Goal: Task Accomplishment & Management: Manage account settings

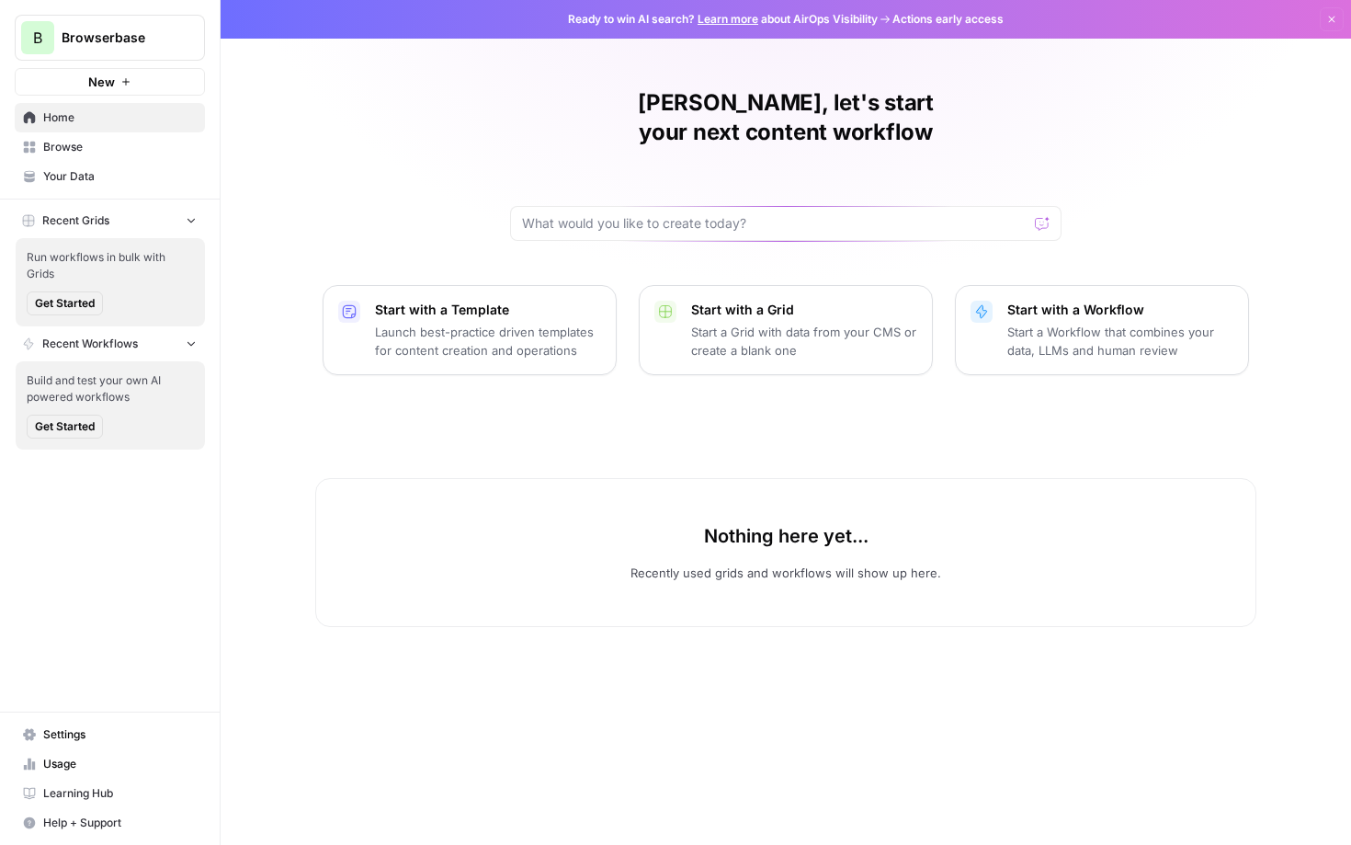
click at [84, 732] on span "Settings" at bounding box center [119, 734] width 153 height 17
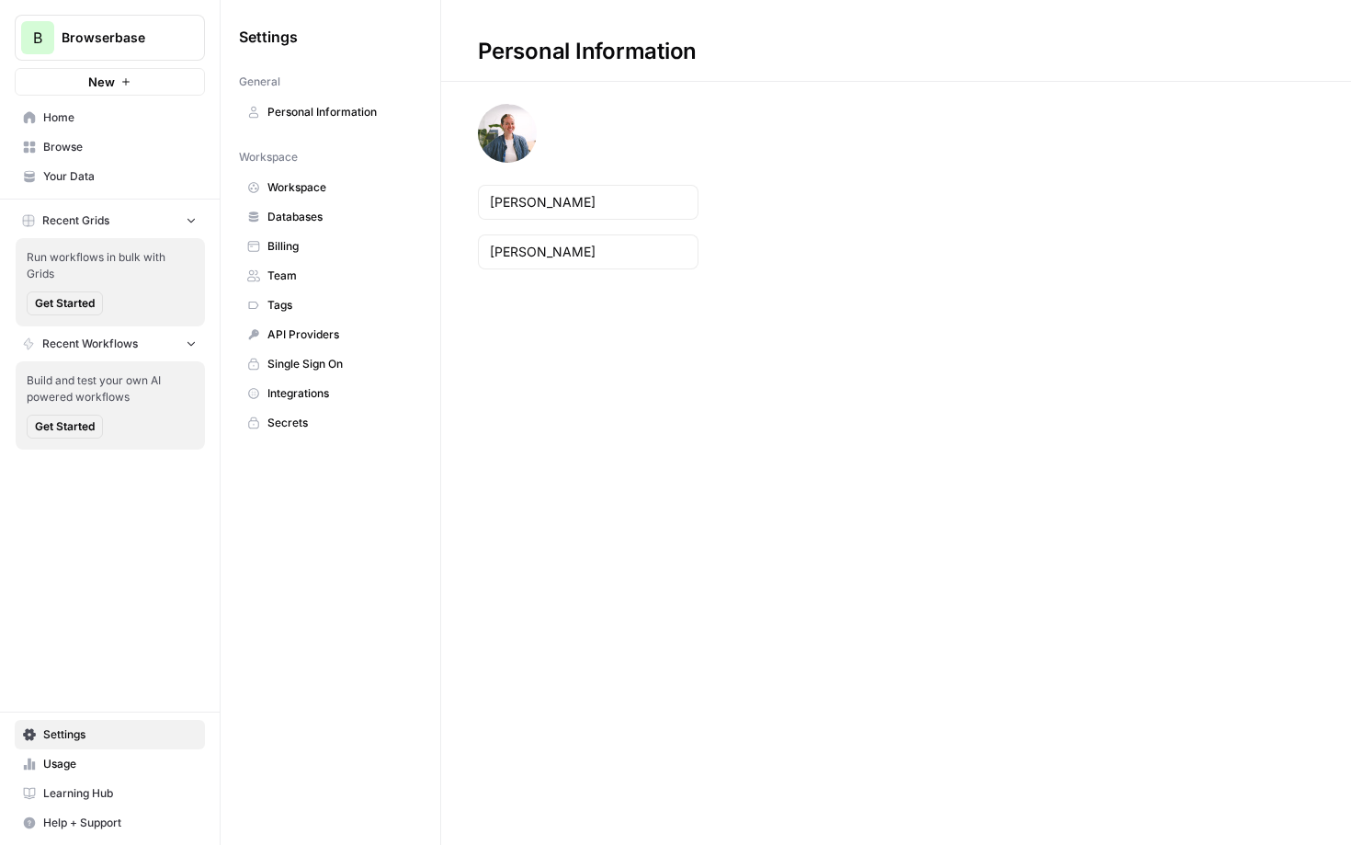
click at [310, 184] on span "Workspace" at bounding box center [340, 187] width 146 height 17
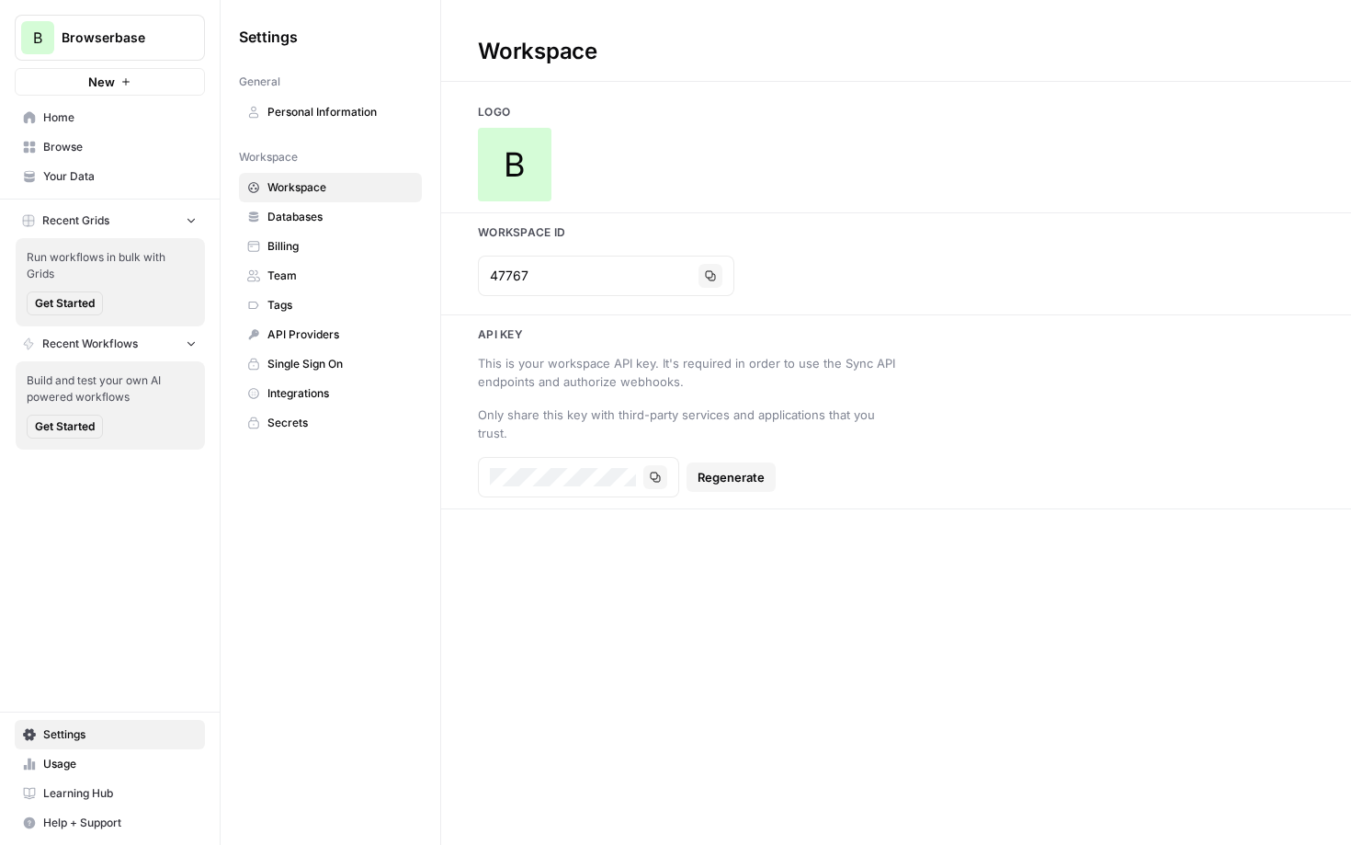
click at [310, 277] on span "Team" at bounding box center [340, 275] width 146 height 17
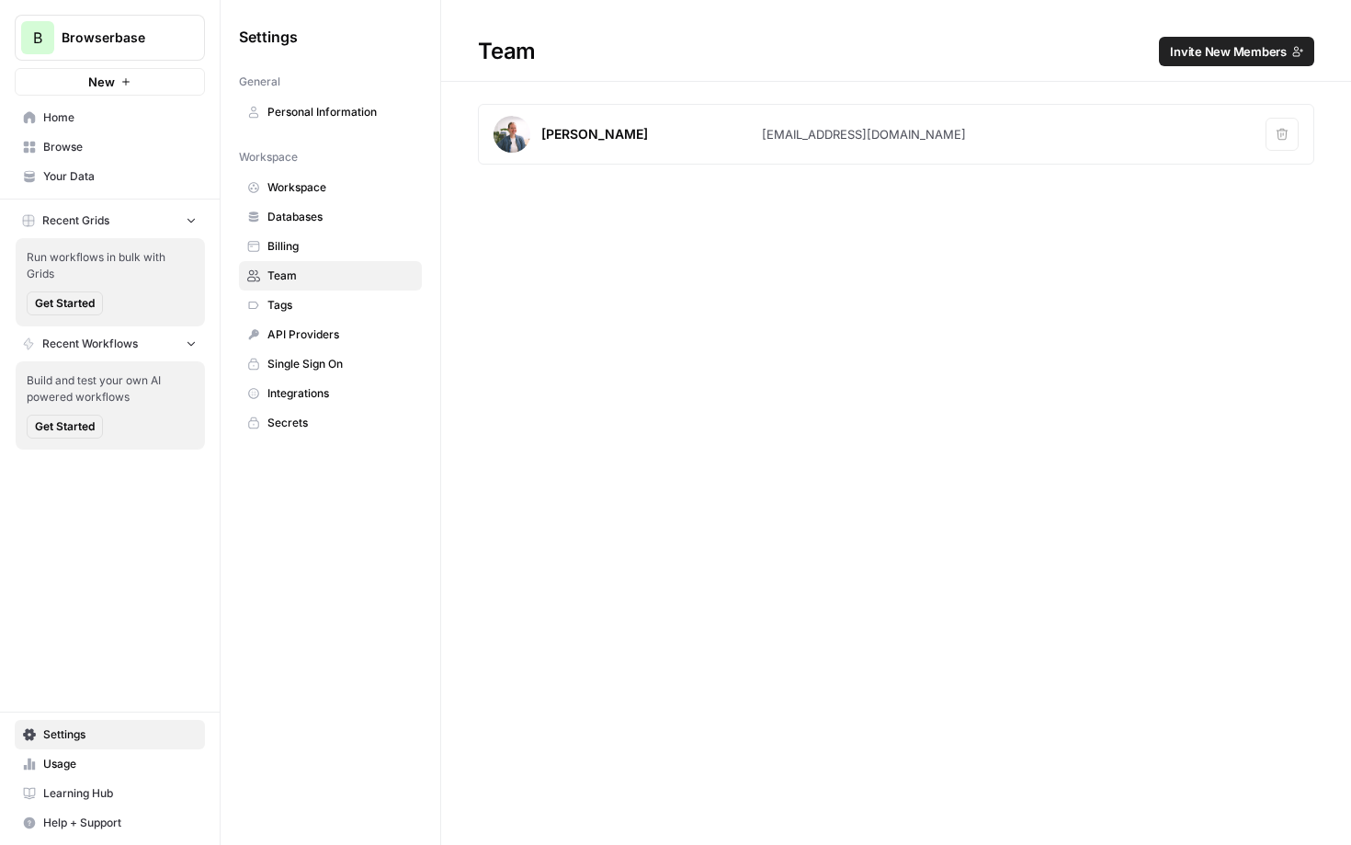
click at [1217, 50] on span "Invite New Members" at bounding box center [1228, 51] width 117 height 18
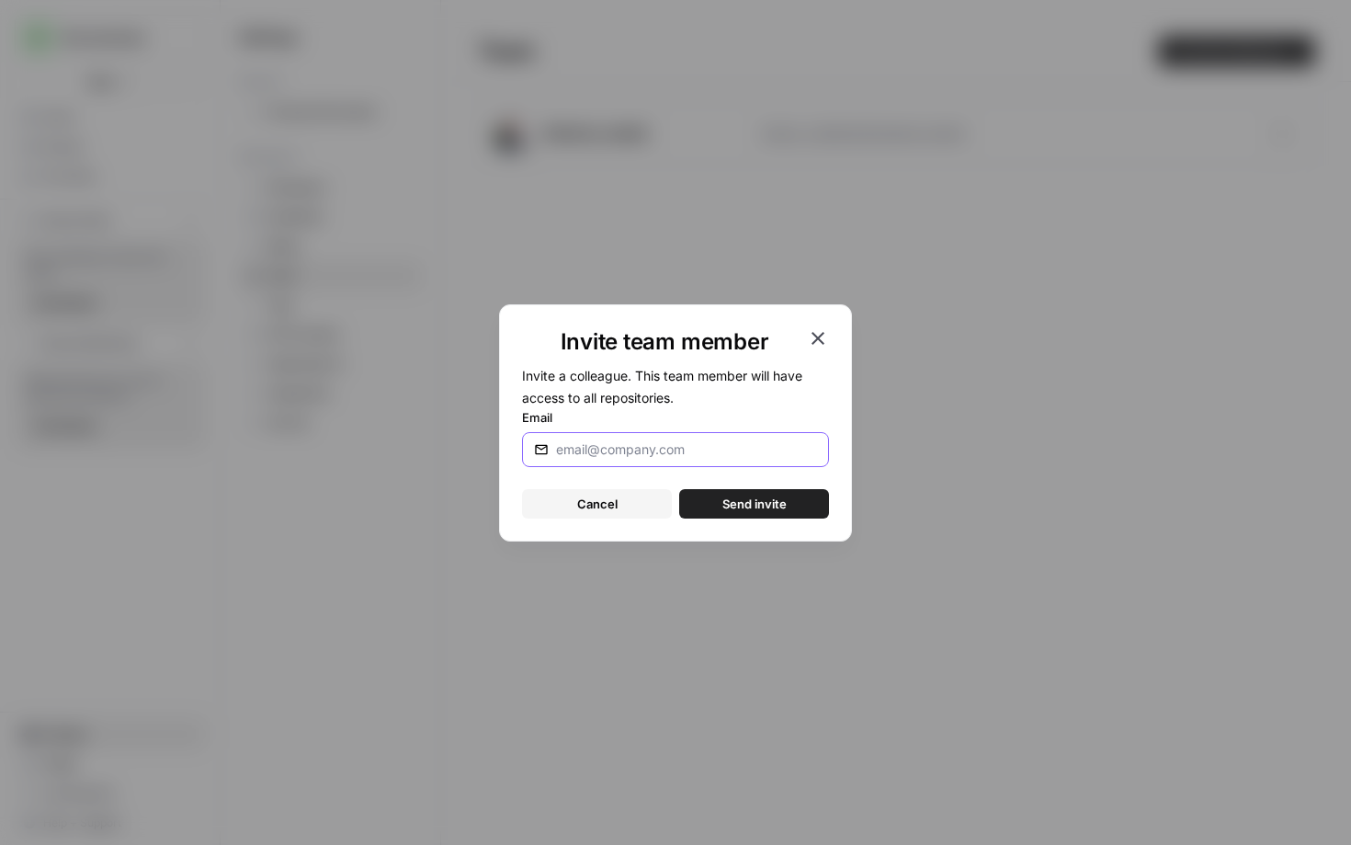
click at [641, 458] on input "Email" at bounding box center [686, 449] width 261 height 18
type input "[PERSON_NAME][EMAIL_ADDRESS][DOMAIN_NAME]"
click at [738, 506] on span "Send invite" at bounding box center [754, 503] width 64 height 18
